Goal: Task Accomplishment & Management: Complete application form

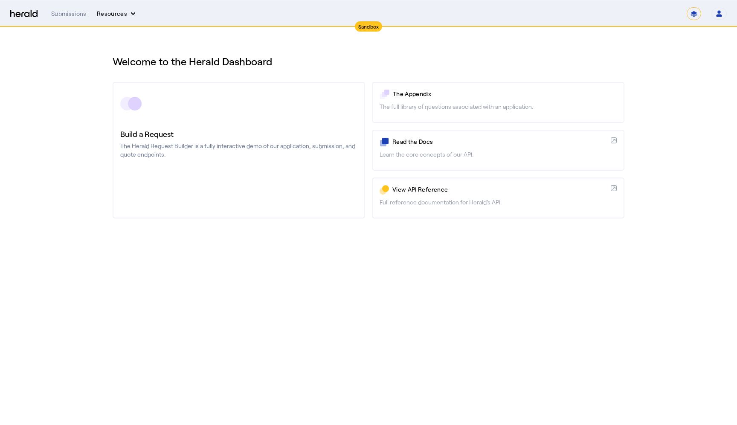
click at [122, 15] on button "Resources" at bounding box center [117, 13] width 41 height 9
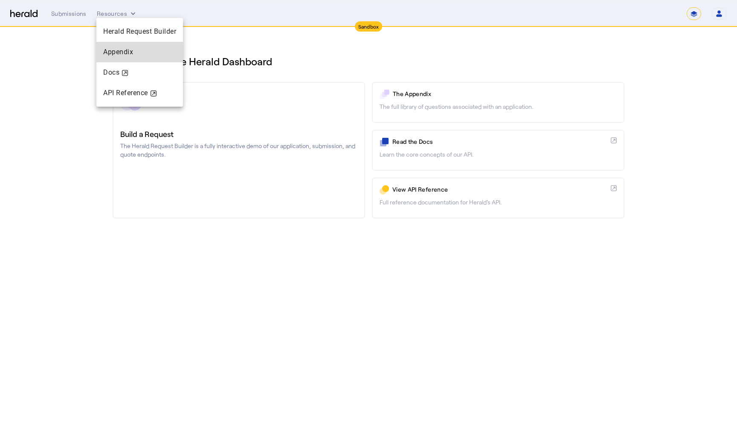
click at [126, 47] on span "Appendix" at bounding box center [139, 52] width 73 height 10
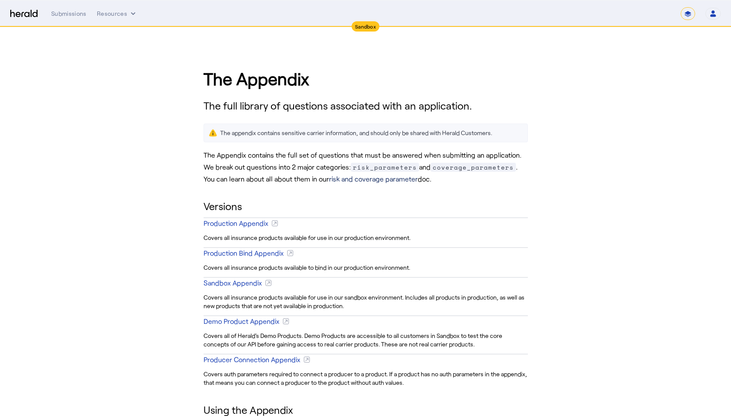
click at [377, 180] on link "risk and coverage parameter" at bounding box center [373, 179] width 89 height 8
drag, startPoint x: 375, startPoint y: 307, endPoint x: 318, endPoint y: 300, distance: 57.2
click at [321, 300] on div "Covers all insurance products available for use in our sandbox environment. Inc…" at bounding box center [365, 302] width 324 height 20
click at [319, 302] on div "Covers all insurance products available for use in our sandbox environment. Inc…" at bounding box center [365, 302] width 324 height 20
click at [245, 224] on div "Production Appendix" at bounding box center [235, 223] width 65 height 10
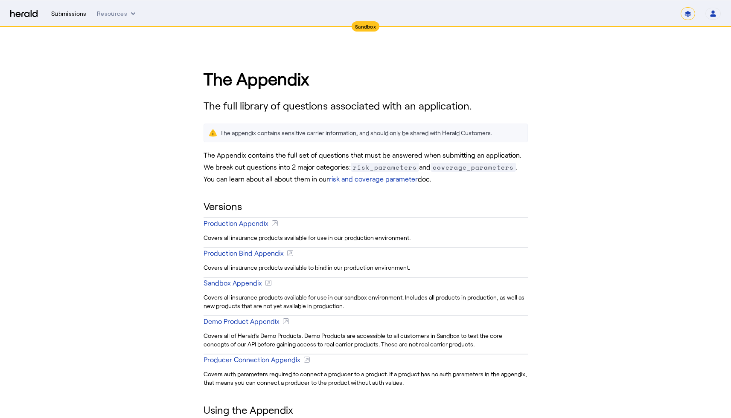
click at [69, 11] on div "Submissions" at bounding box center [68, 13] width 35 height 9
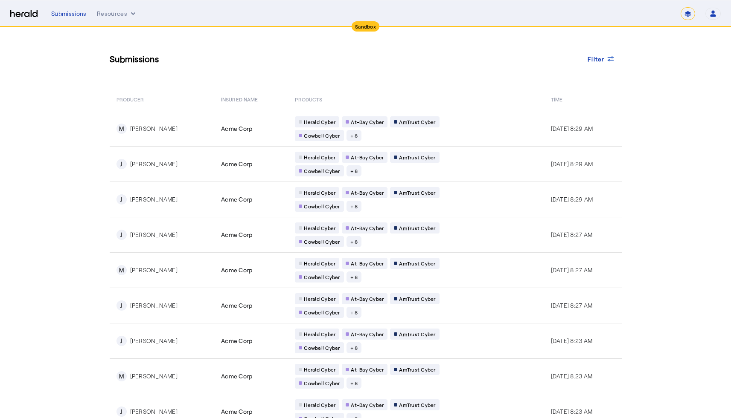
click at [122, 20] on nav "Sandbox Menu Submissions Resources ******* Open user menu [PERSON_NAME] Herald …" at bounding box center [365, 13] width 731 height 26
click at [121, 16] on button "Resources" at bounding box center [117, 13] width 41 height 9
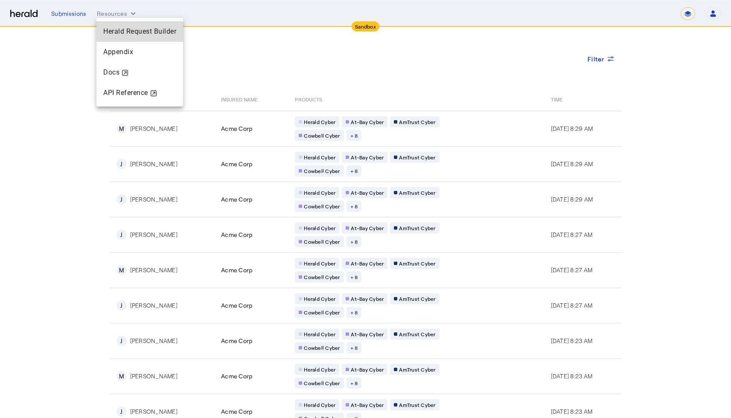
click at [138, 29] on span "Herald Request Builder" at bounding box center [139, 31] width 73 height 8
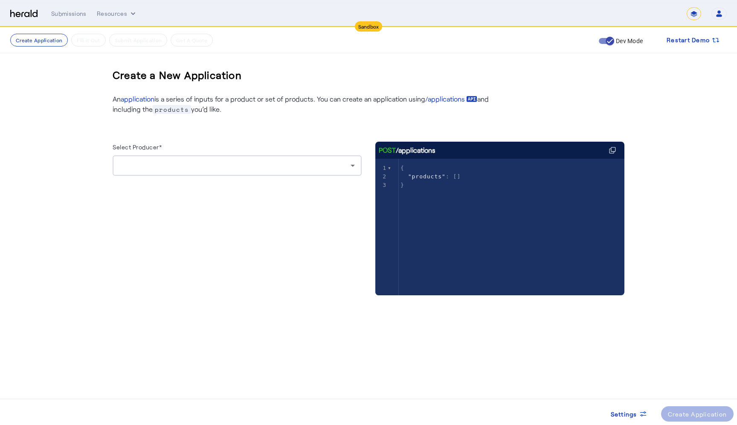
click at [695, 14] on select "*******" at bounding box center [694, 13] width 15 height 13
click at [719, 15] on icon "button" at bounding box center [719, 15] width 6 height 3
click at [621, 11] on div at bounding box center [368, 212] width 737 height 425
click at [617, 44] on span "button" at bounding box center [609, 40] width 17 height 17
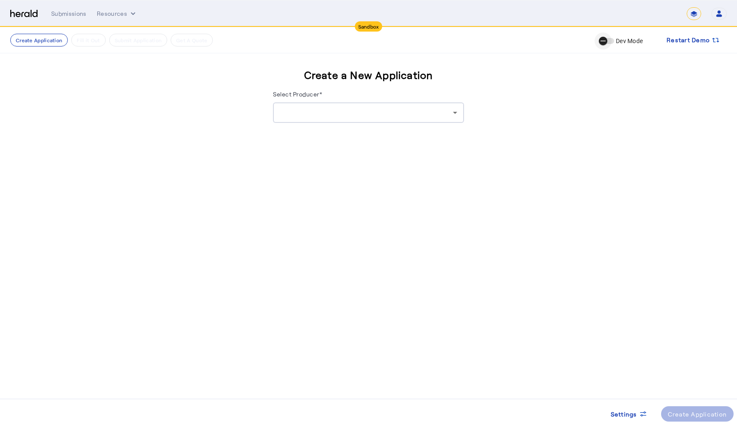
click at [608, 42] on span "button" at bounding box center [603, 40] width 17 height 17
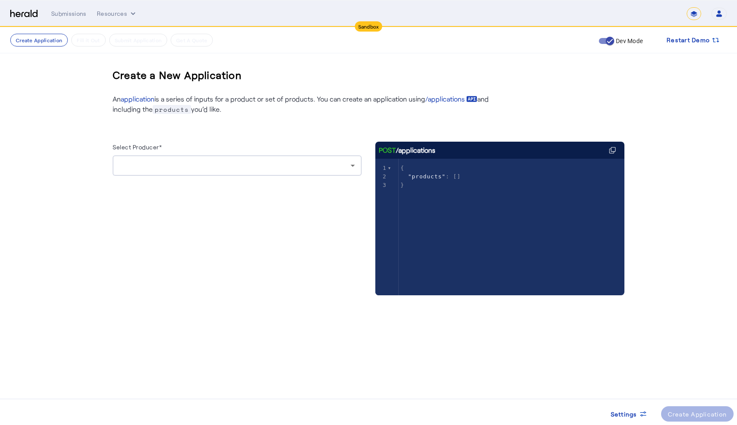
click at [211, 166] on div at bounding box center [234, 165] width 231 height 10
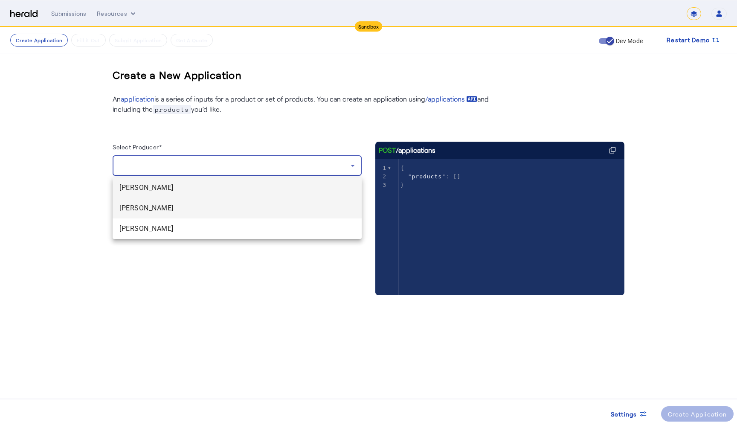
click at [181, 200] on mat-option "[PERSON_NAME]" at bounding box center [237, 208] width 249 height 20
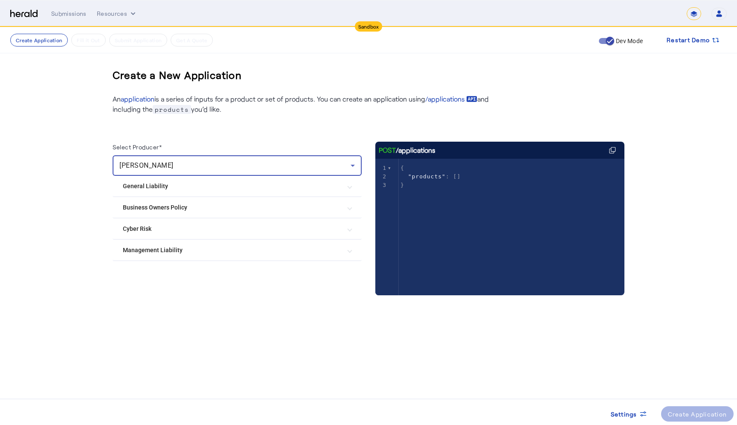
click at [183, 231] on Risk "Cyber Risk" at bounding box center [232, 228] width 218 height 9
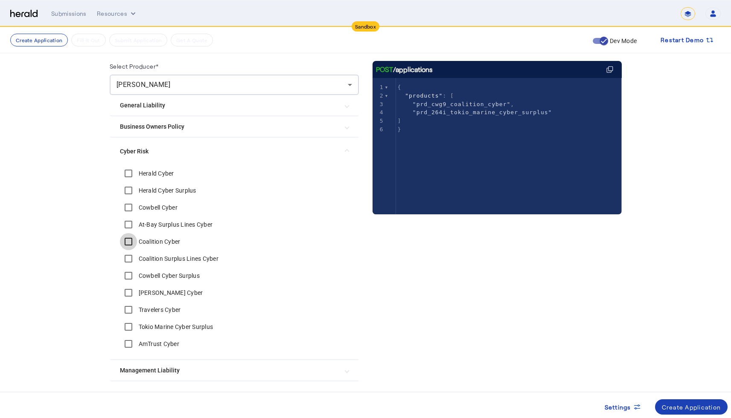
scroll to position [79, 0]
